Goal: Check status: Check status

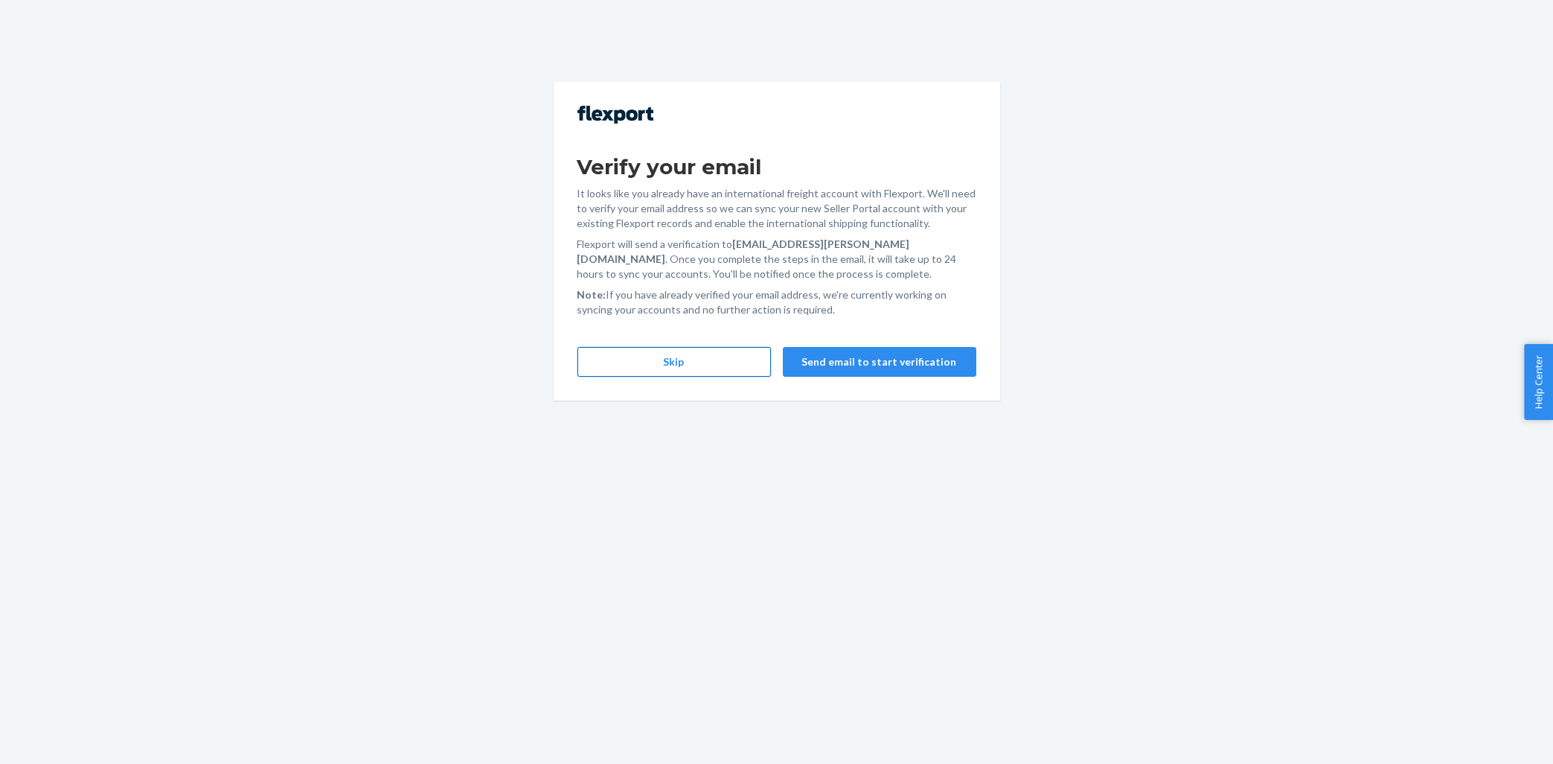
click at [675, 365] on button "Skip" at bounding box center [675, 362] width 194 height 30
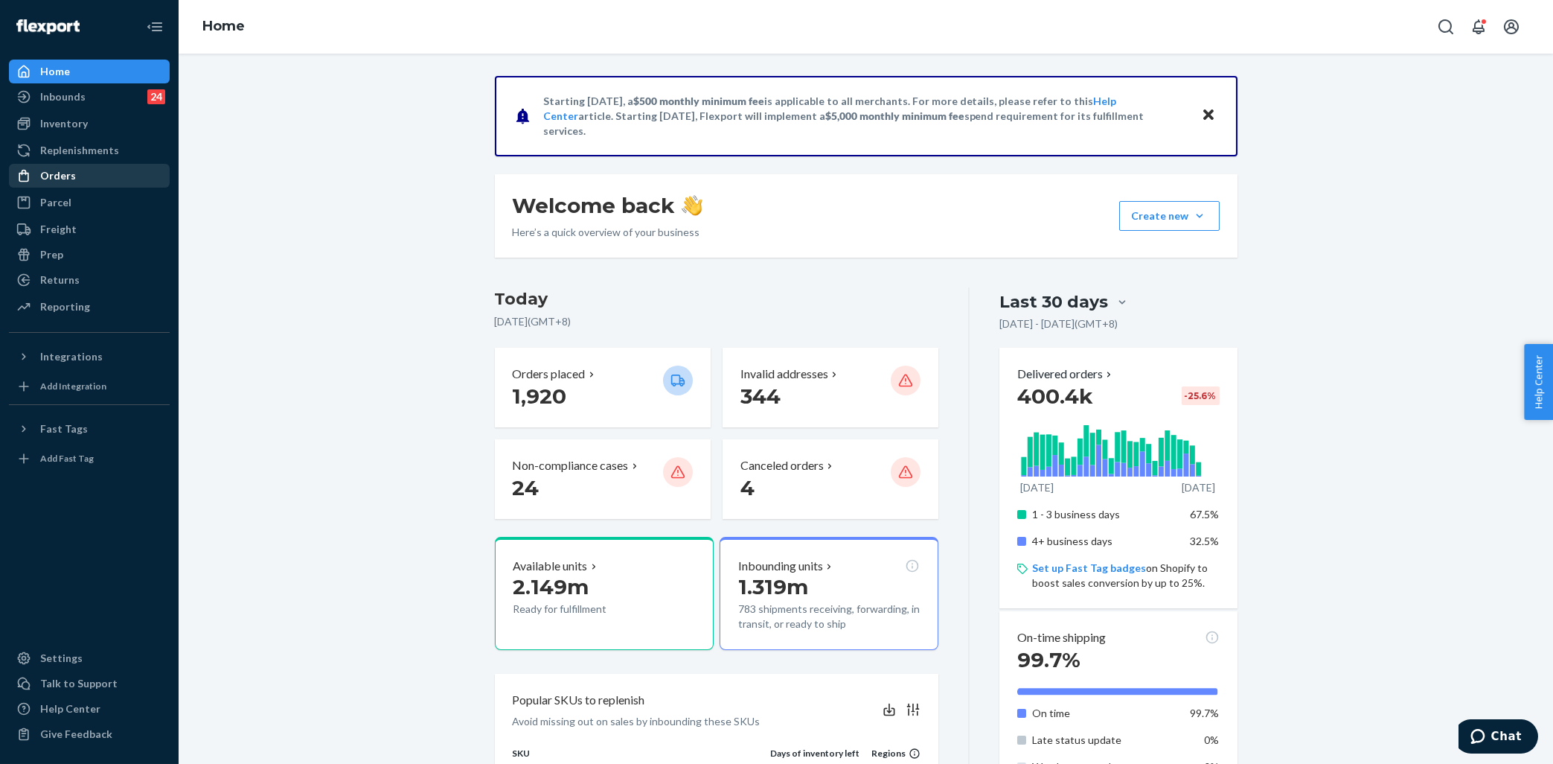
click at [112, 173] on div "Orders" at bounding box center [89, 175] width 158 height 21
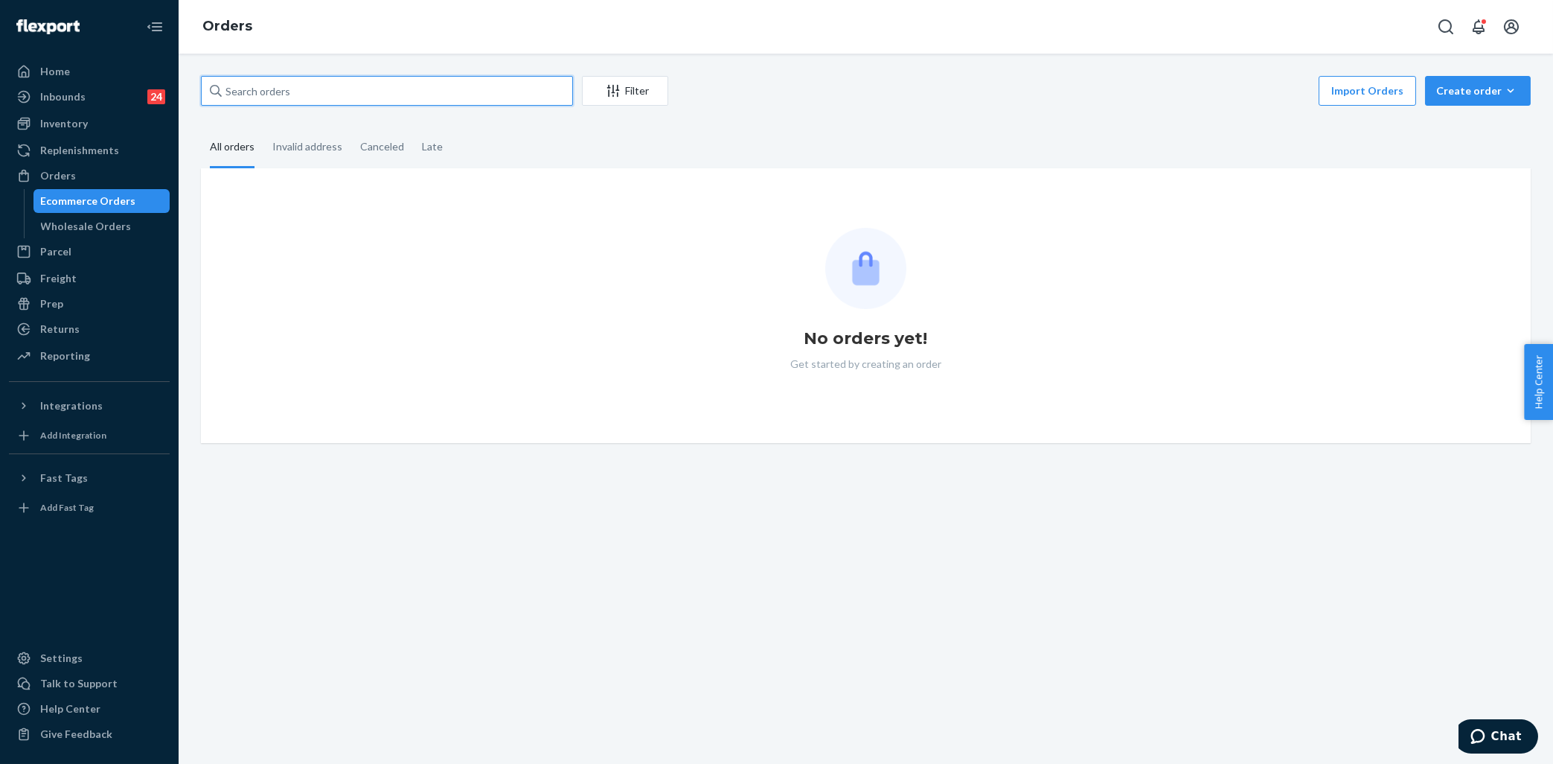
click at [338, 87] on input "text" at bounding box center [387, 91] width 372 height 30
paste input "255045170"
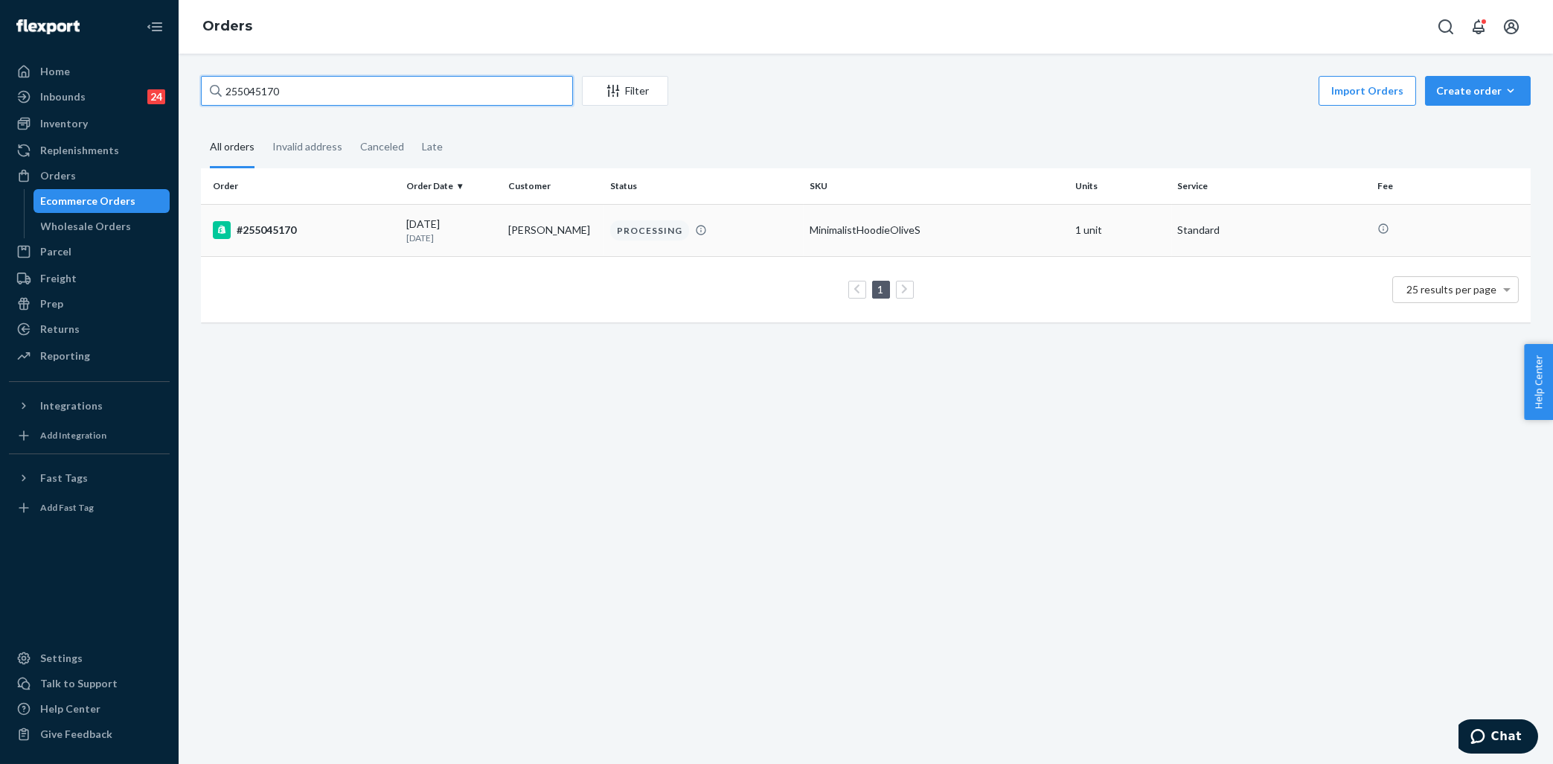
type input "255045170"
click at [354, 221] on div "#255045170" at bounding box center [304, 230] width 182 height 18
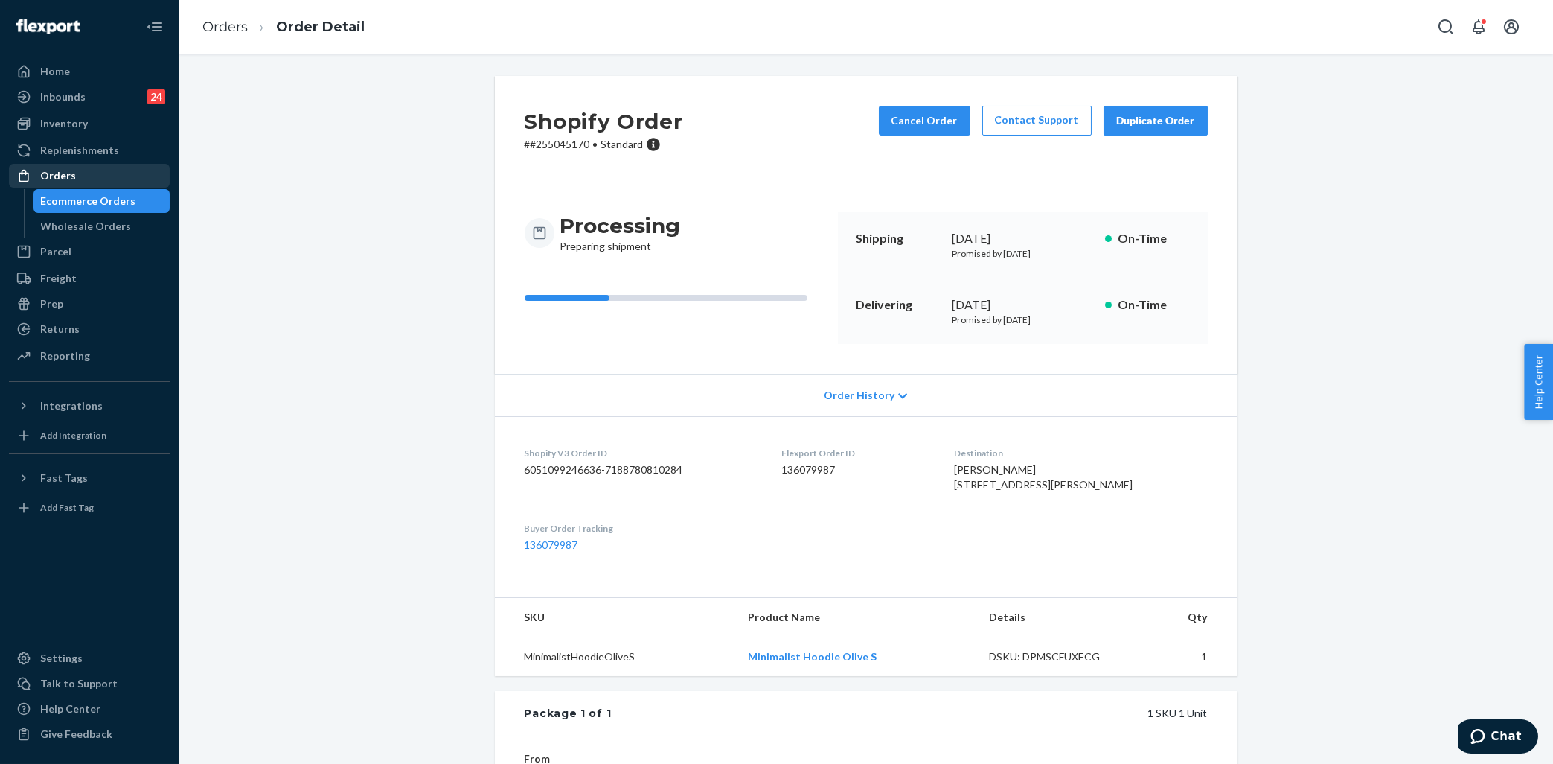
click at [98, 179] on div "Orders" at bounding box center [89, 175] width 158 height 21
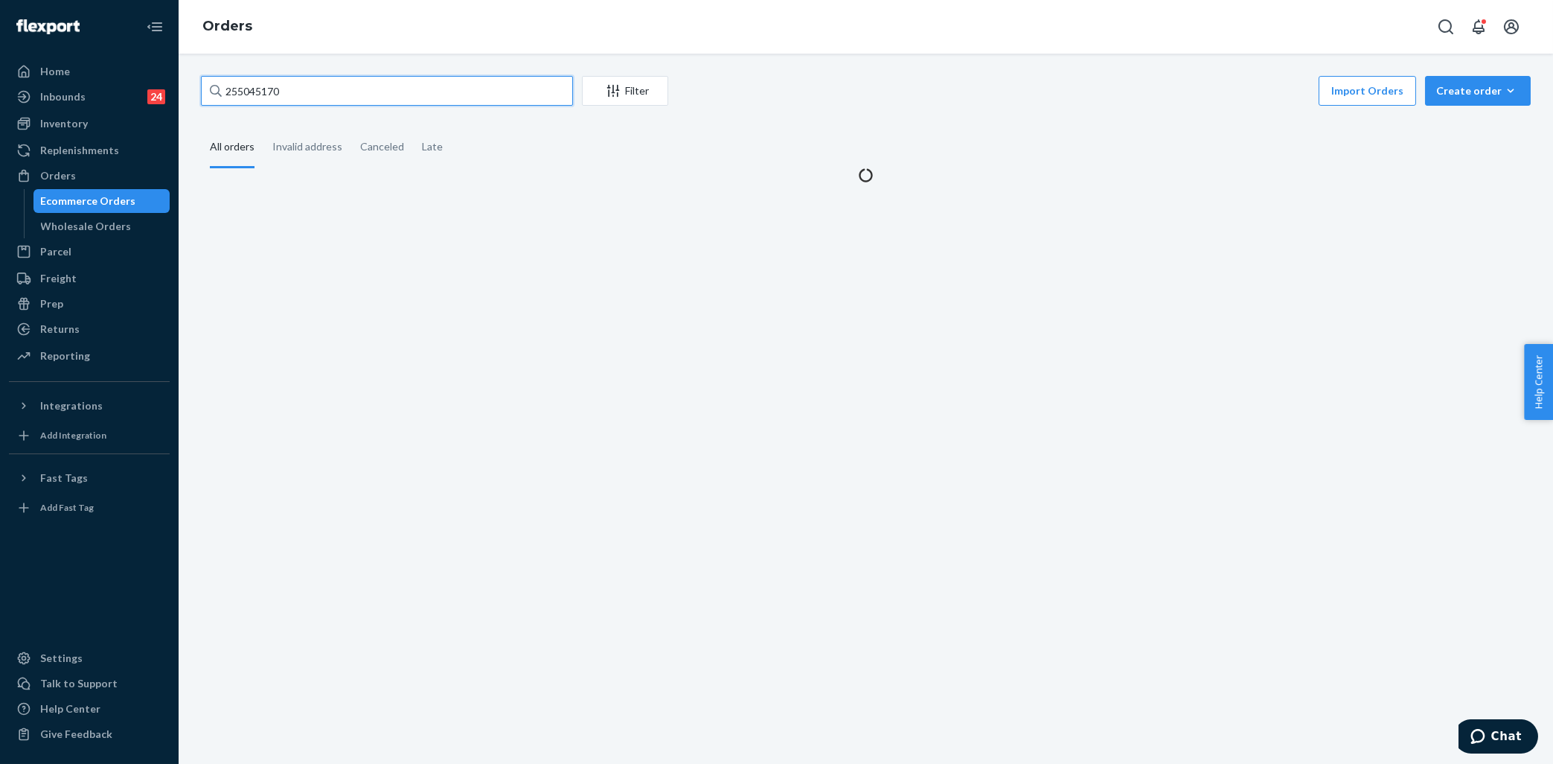
click at [310, 80] on input "255045170" at bounding box center [387, 91] width 372 height 30
click at [310, 79] on input "255045170" at bounding box center [387, 91] width 372 height 30
paste input "152488"
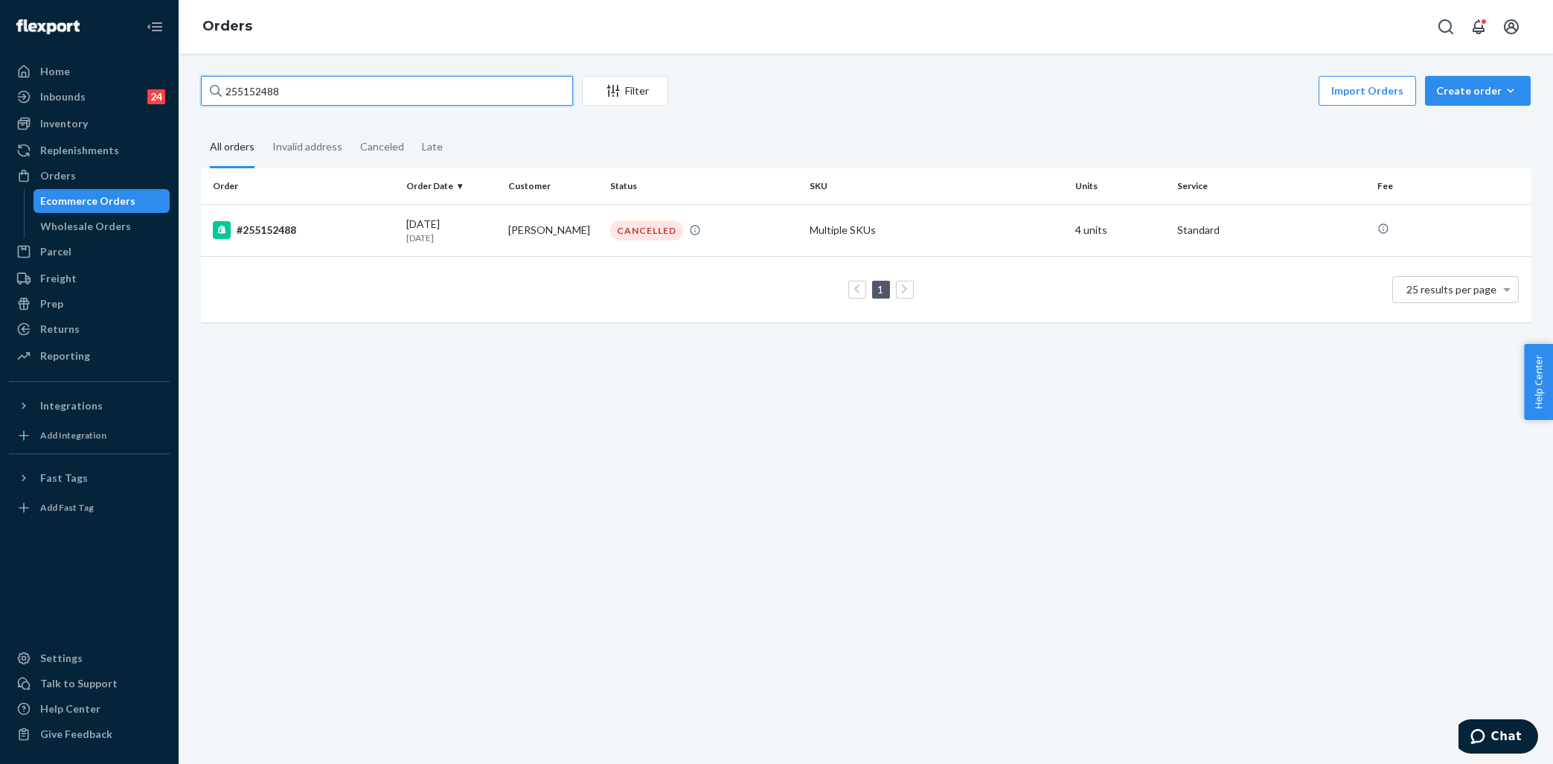
click at [450, 92] on input "255152488" at bounding box center [387, 91] width 372 height 30
paste input "[STREET_ADDRESS]"
click at [315, 86] on input "[STREET_ADDRESS]" at bounding box center [387, 91] width 372 height 30
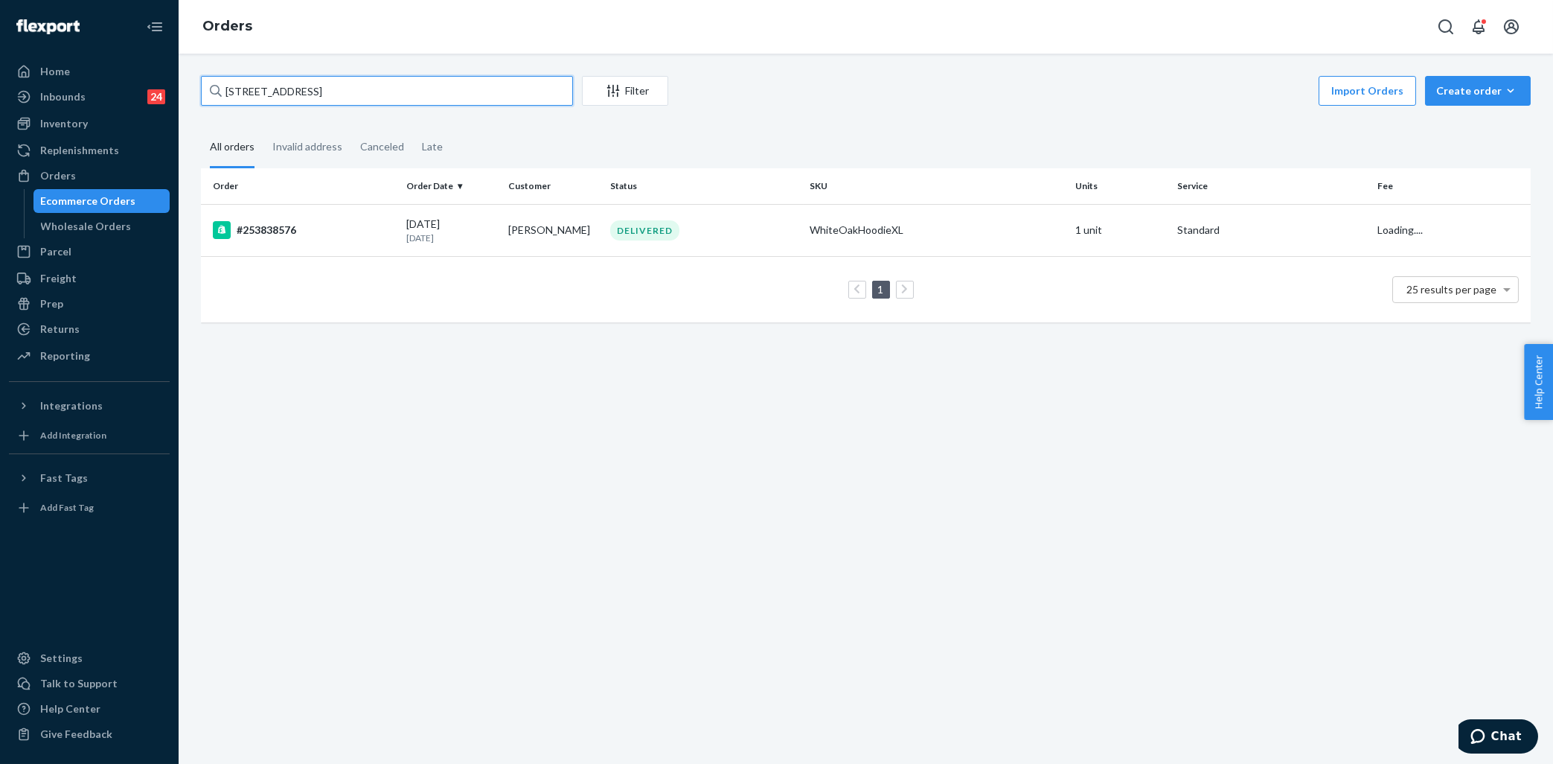
click at [315, 86] on input "[STREET_ADDRESS]" at bounding box center [387, 91] width 372 height 30
paste input "255163952"
click at [460, 83] on input "255163952" at bounding box center [387, 91] width 372 height 30
paste input "49423"
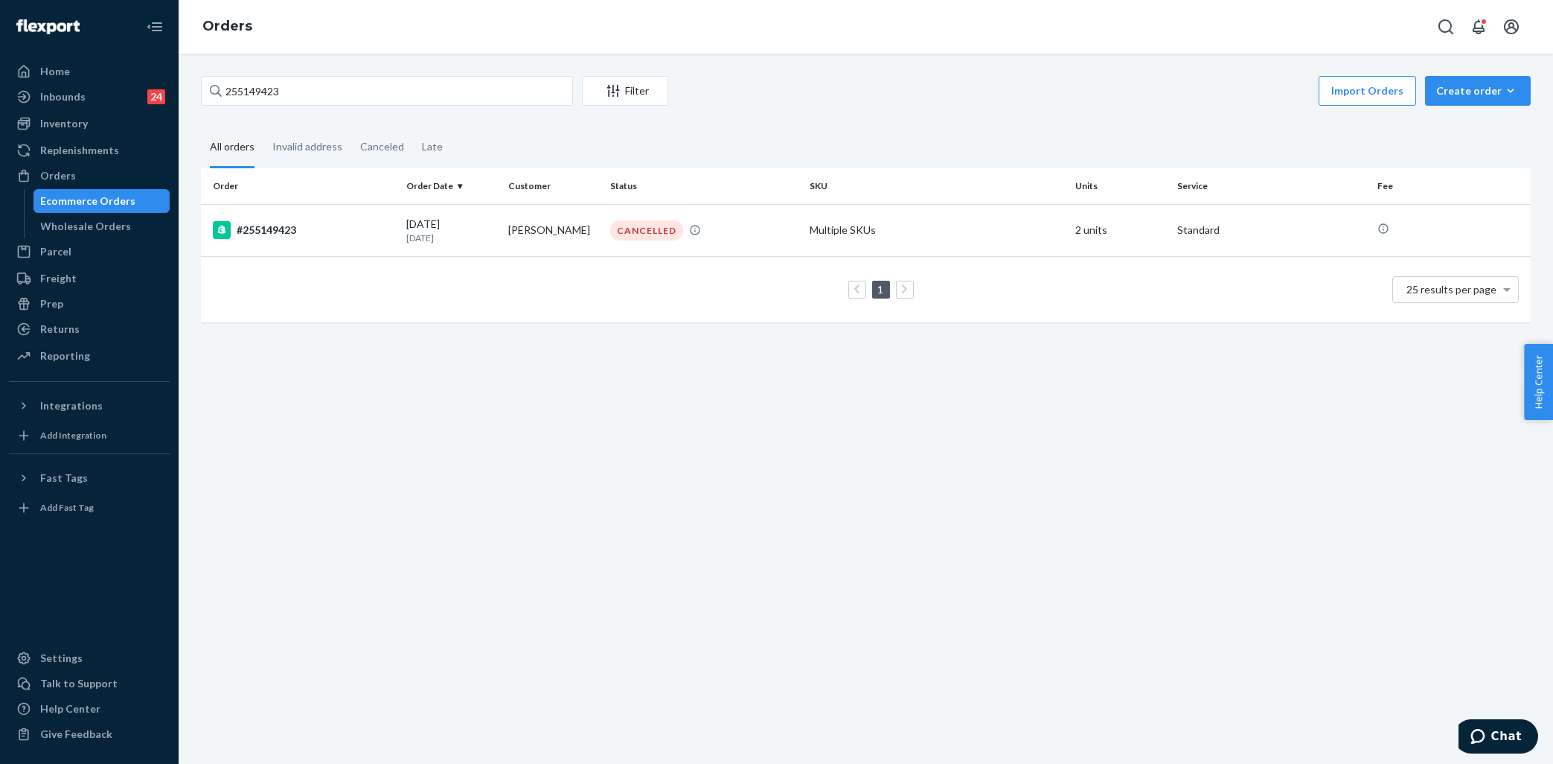
click at [298, 74] on div "255149423 Filter Import Orders Create order Ecommerce order Removal order All o…" at bounding box center [866, 409] width 1375 height 710
click at [297, 95] on input "255149423" at bounding box center [387, 91] width 372 height 30
paste input "77465"
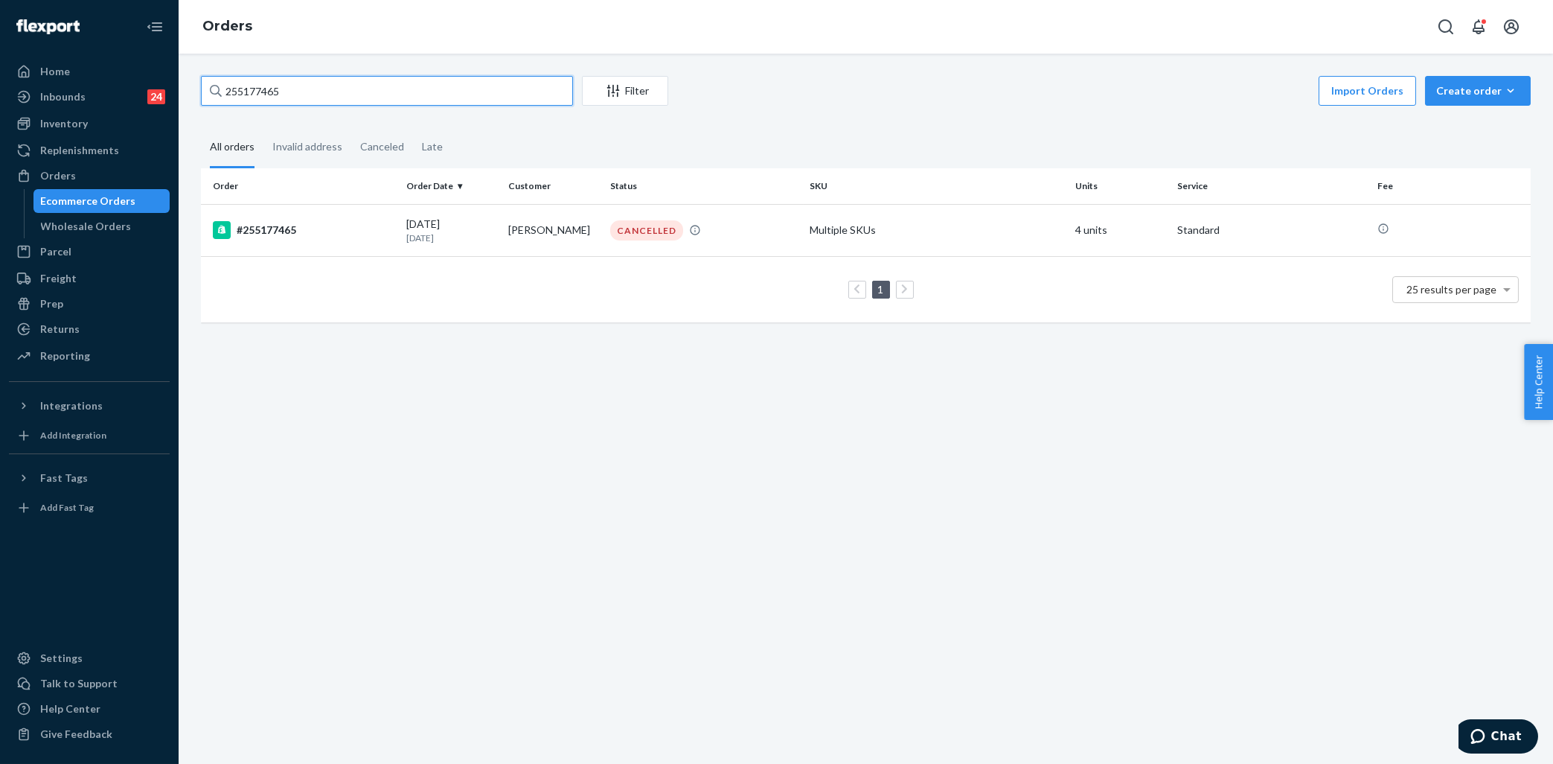
type input "255177465"
